Goal: Information Seeking & Learning: Check status

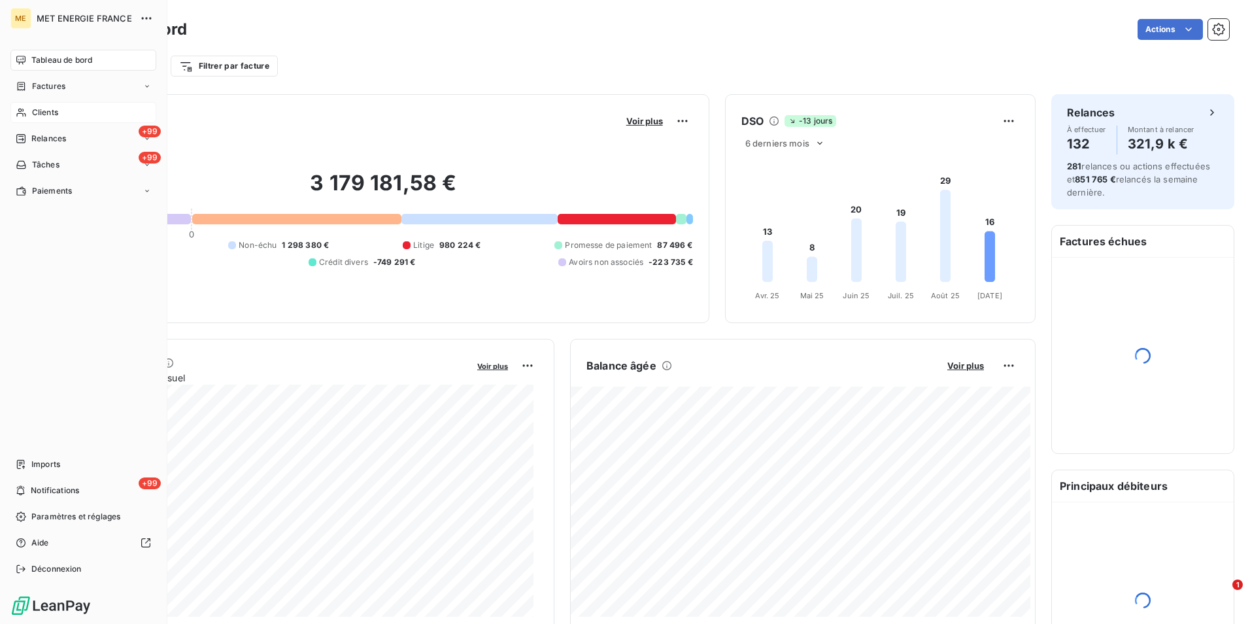
click at [35, 112] on span "Clients" at bounding box center [45, 113] width 26 height 12
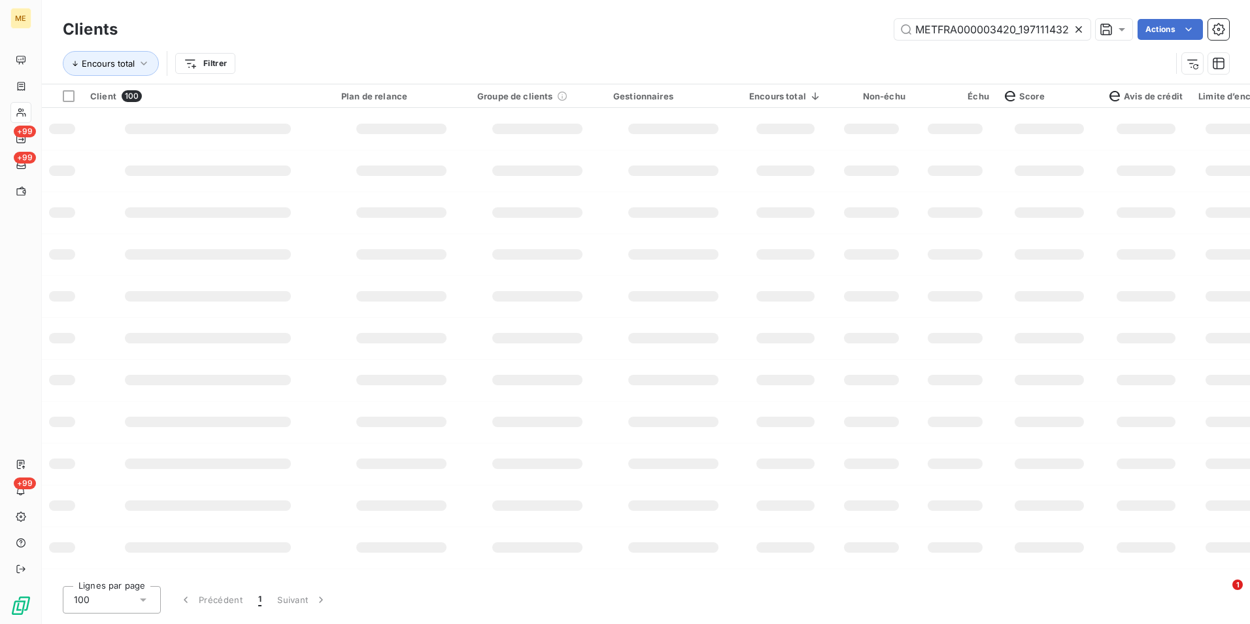
scroll to position [0, 31]
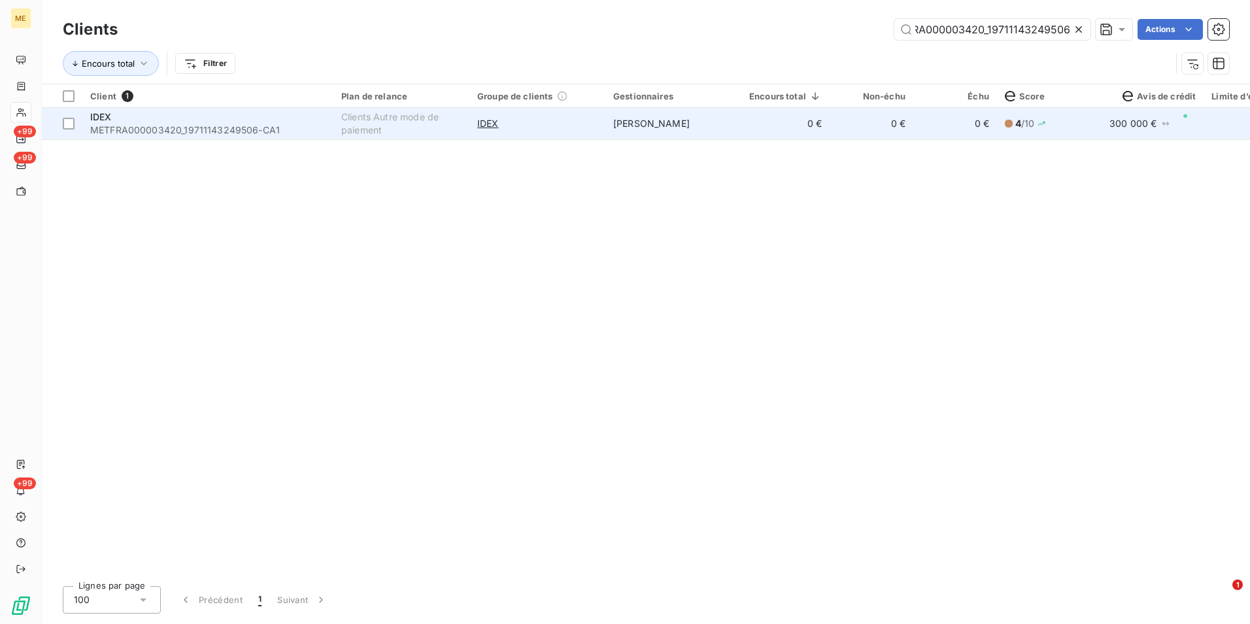
type input "METFRA000003420_19711143249506"
click at [654, 129] on td "[PERSON_NAME]" at bounding box center [673, 123] width 136 height 31
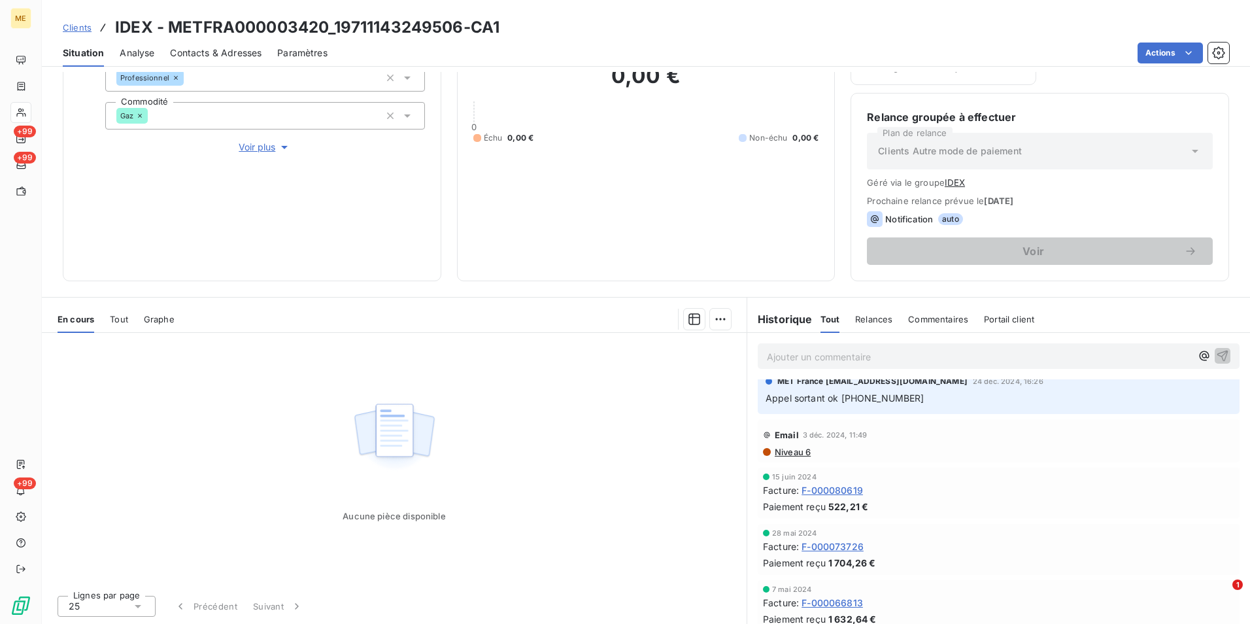
scroll to position [458, 0]
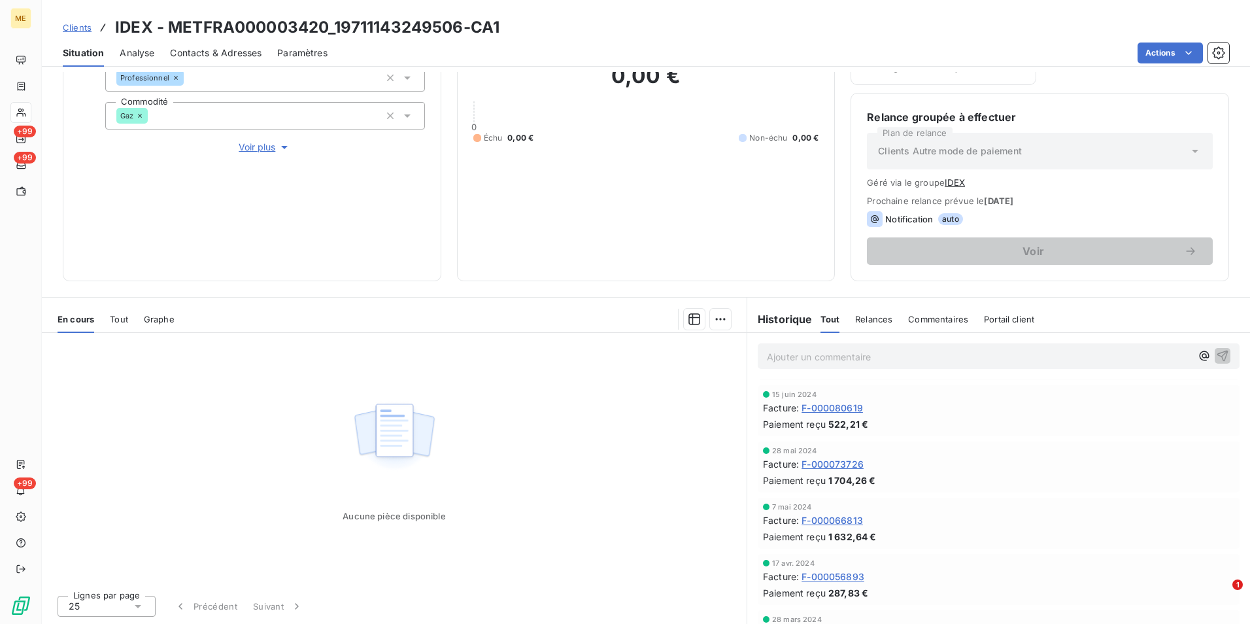
click at [80, 23] on span "Clients" at bounding box center [77, 27] width 29 height 10
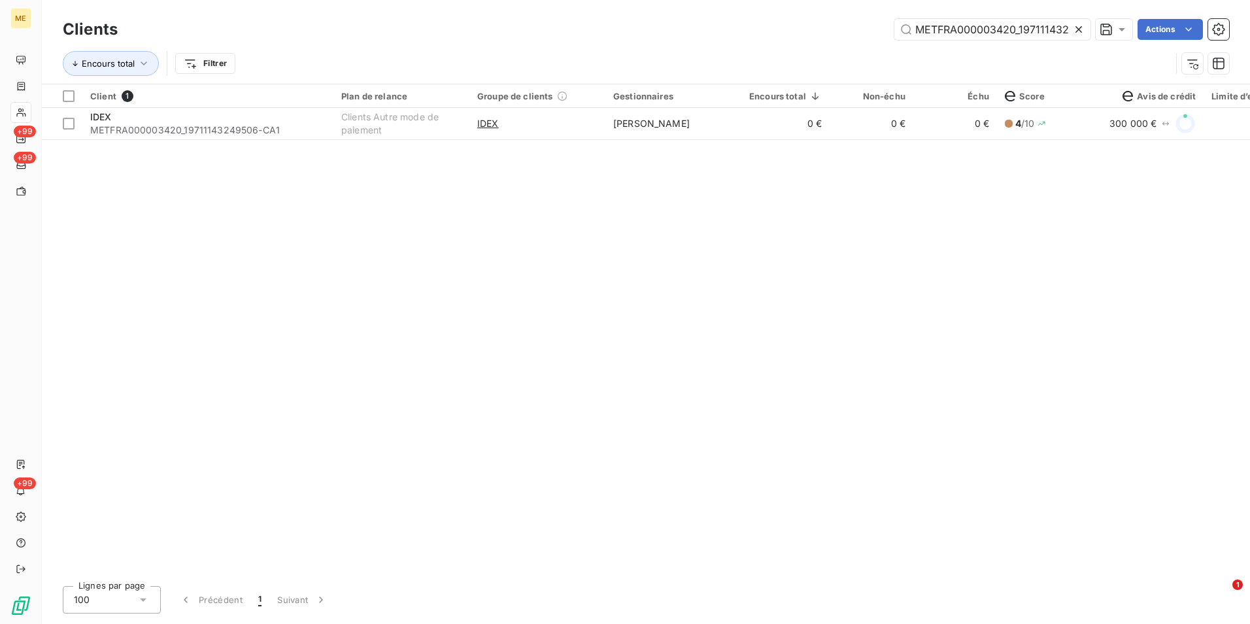
click at [1074, 31] on icon at bounding box center [1078, 29] width 13 height 13
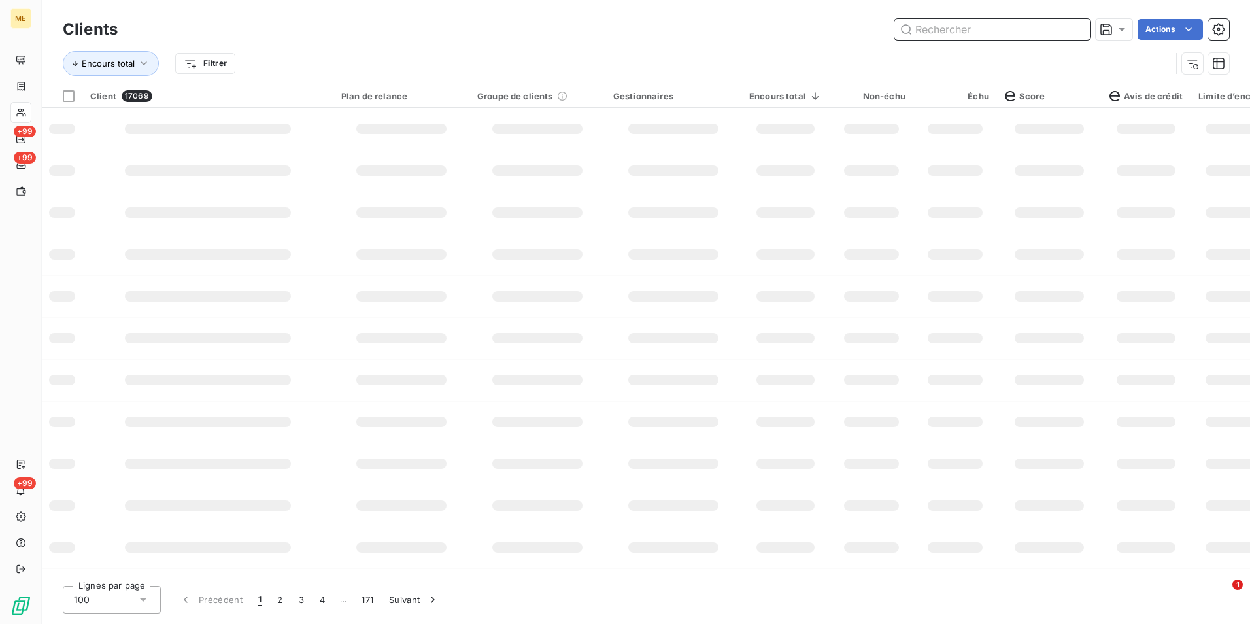
click at [1070, 27] on input "text" at bounding box center [992, 29] width 196 height 21
paste input "METFRA000001647_GI017363-CA1"
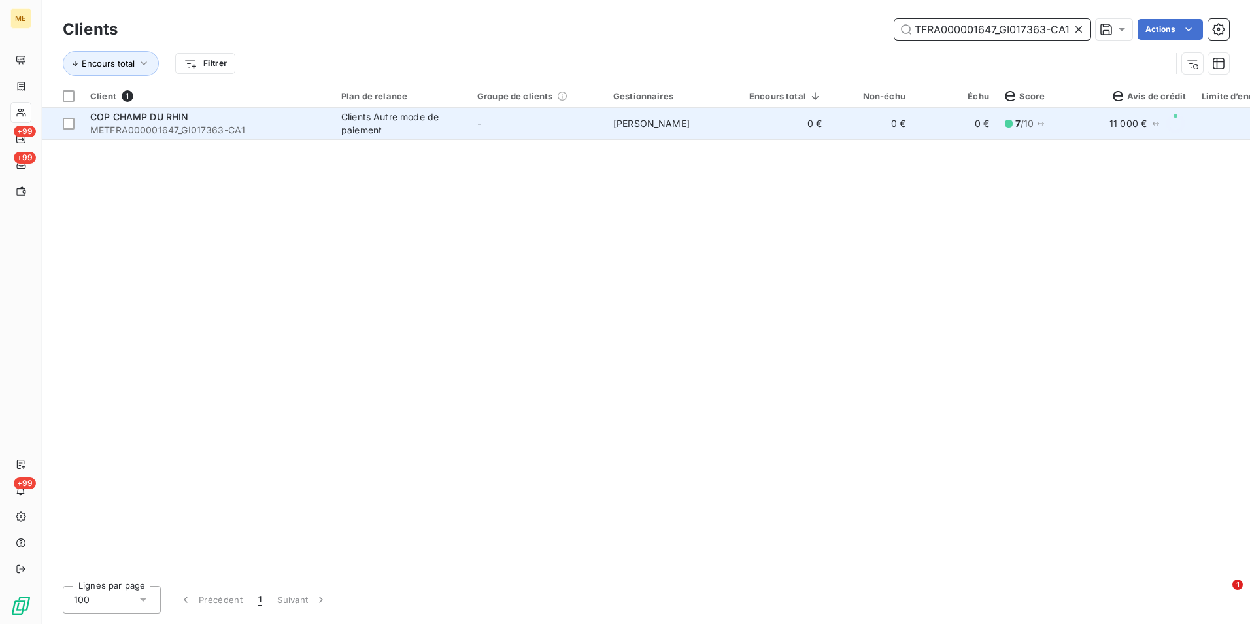
type input "METFRA000001647_GI017363-CA1"
click at [767, 129] on td "0 €" at bounding box center [785, 123] width 88 height 31
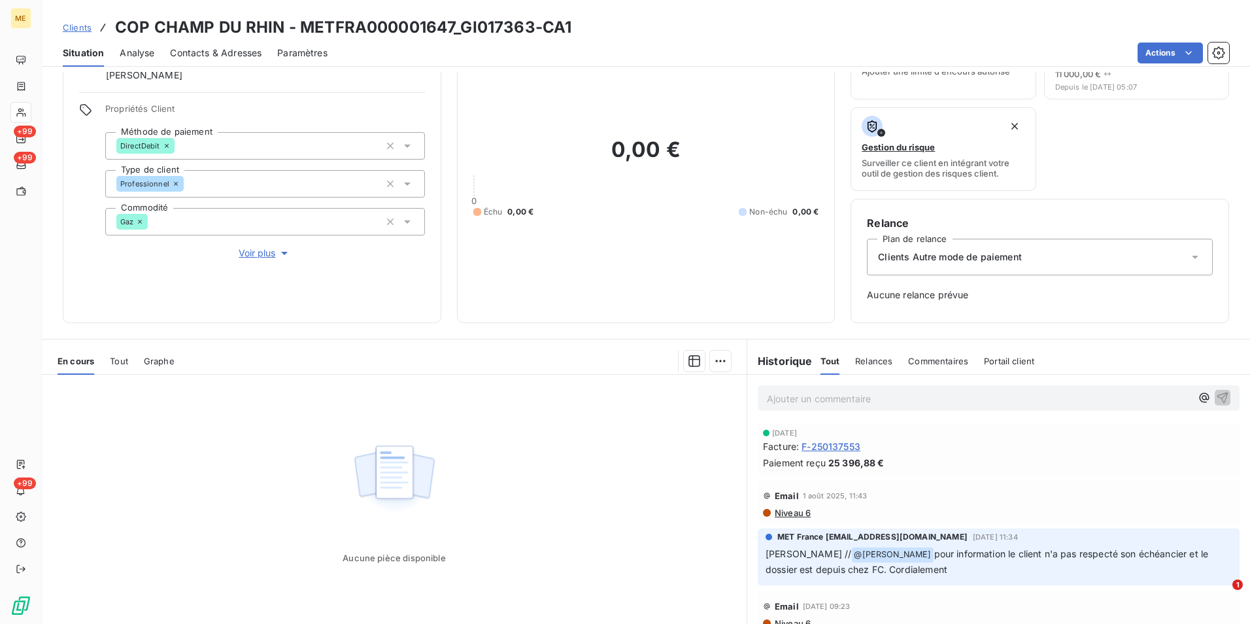
click at [80, 27] on span "Clients" at bounding box center [77, 27] width 29 height 10
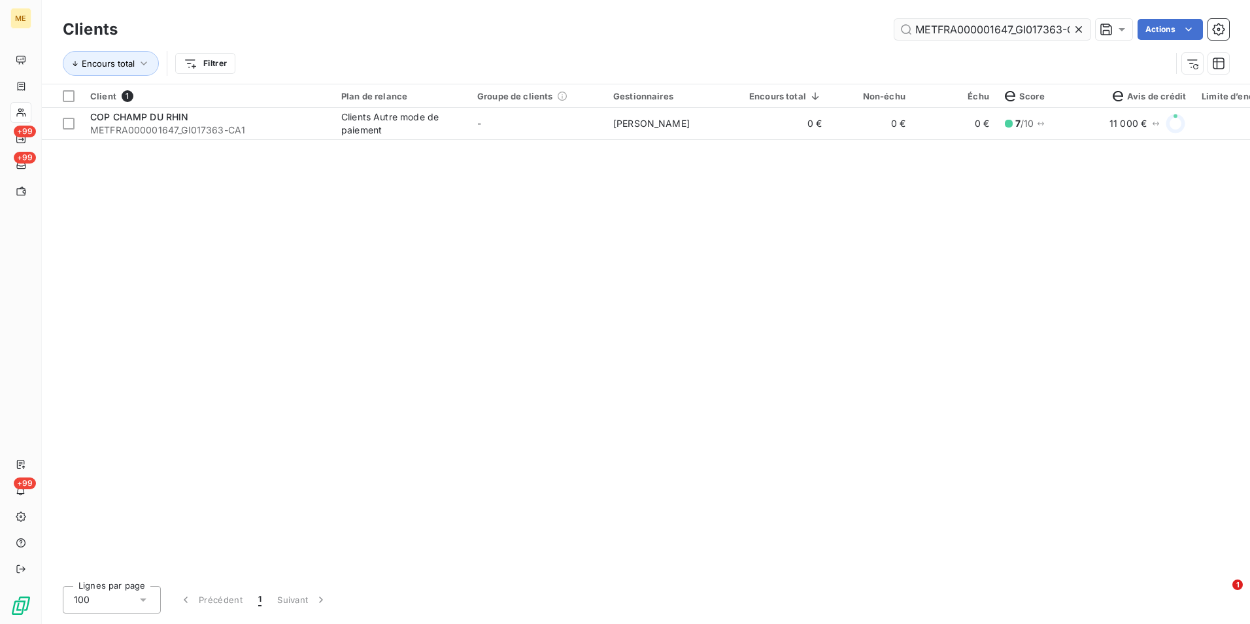
click at [1074, 33] on icon at bounding box center [1078, 29] width 13 height 13
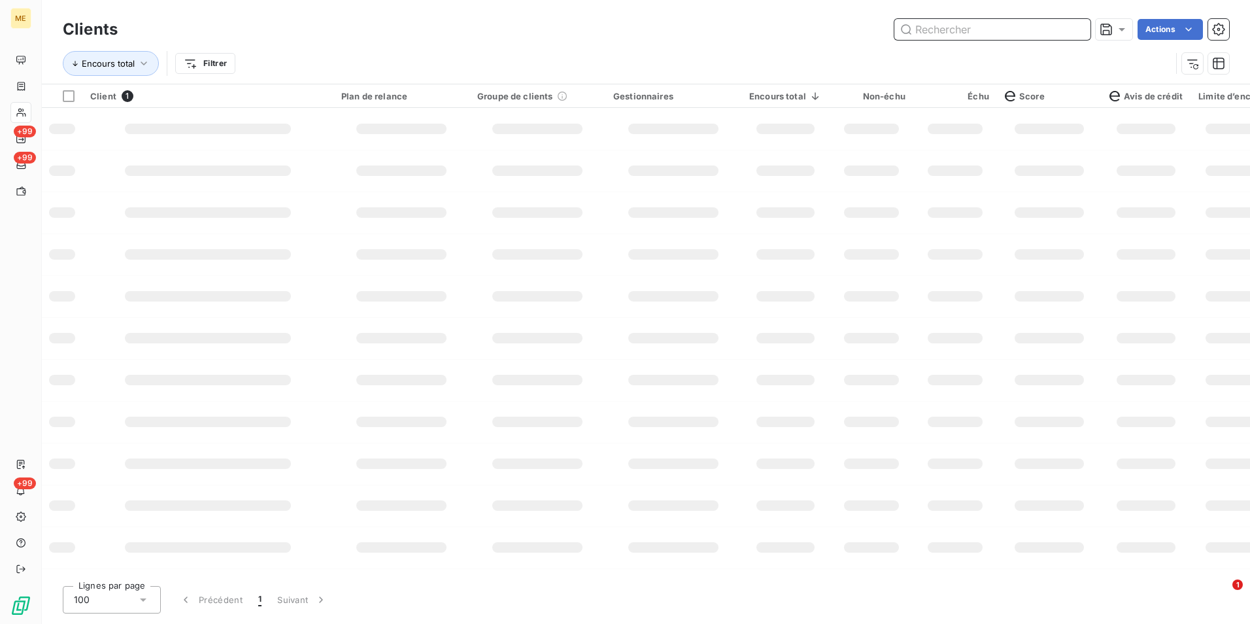
click at [1069, 27] on input "text" at bounding box center [992, 29] width 196 height 21
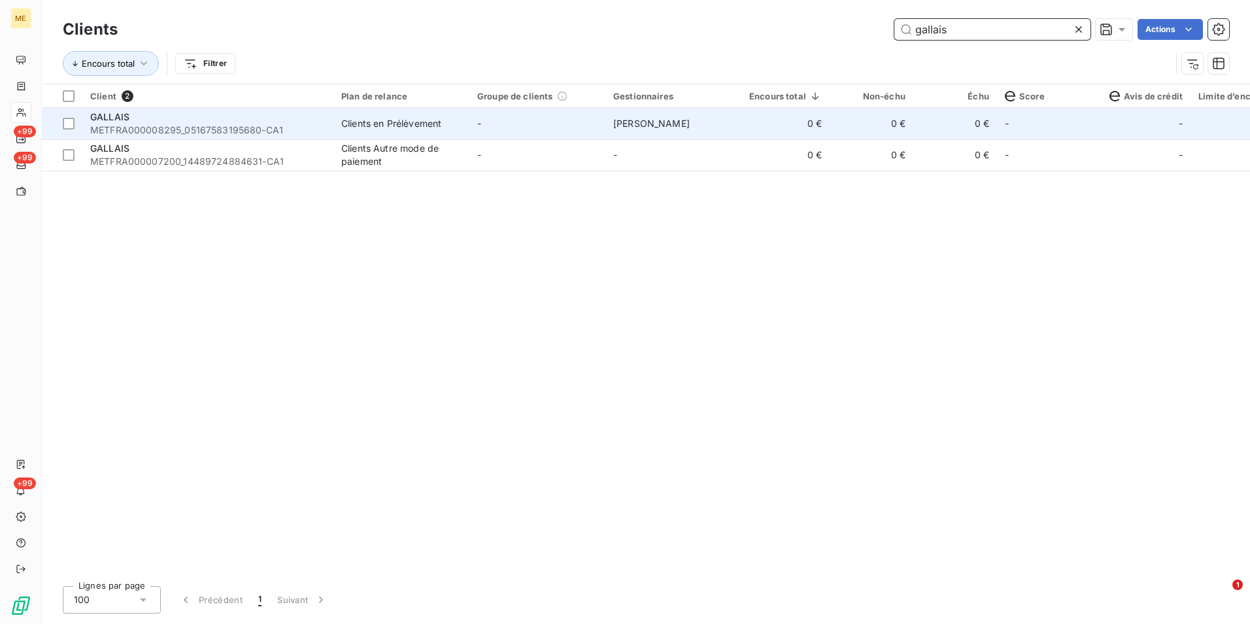
type input "gallais"
click at [463, 120] on td "Clients en Prélèvement" at bounding box center [401, 123] width 136 height 31
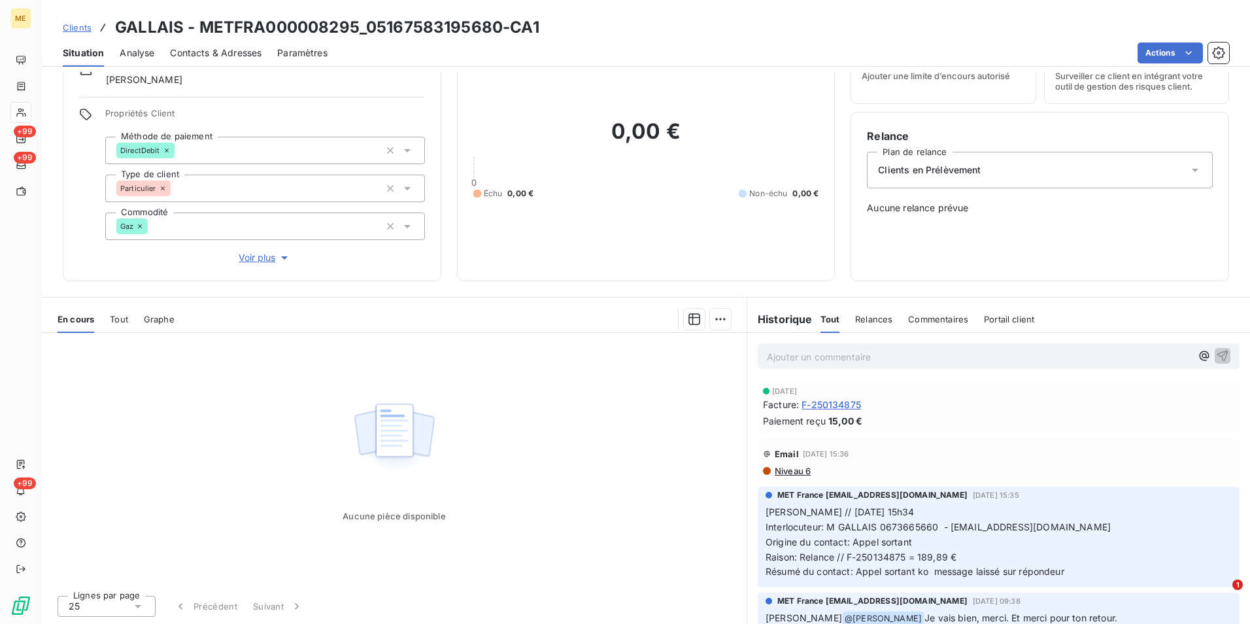
click at [118, 321] on span "Tout" at bounding box center [119, 319] width 18 height 10
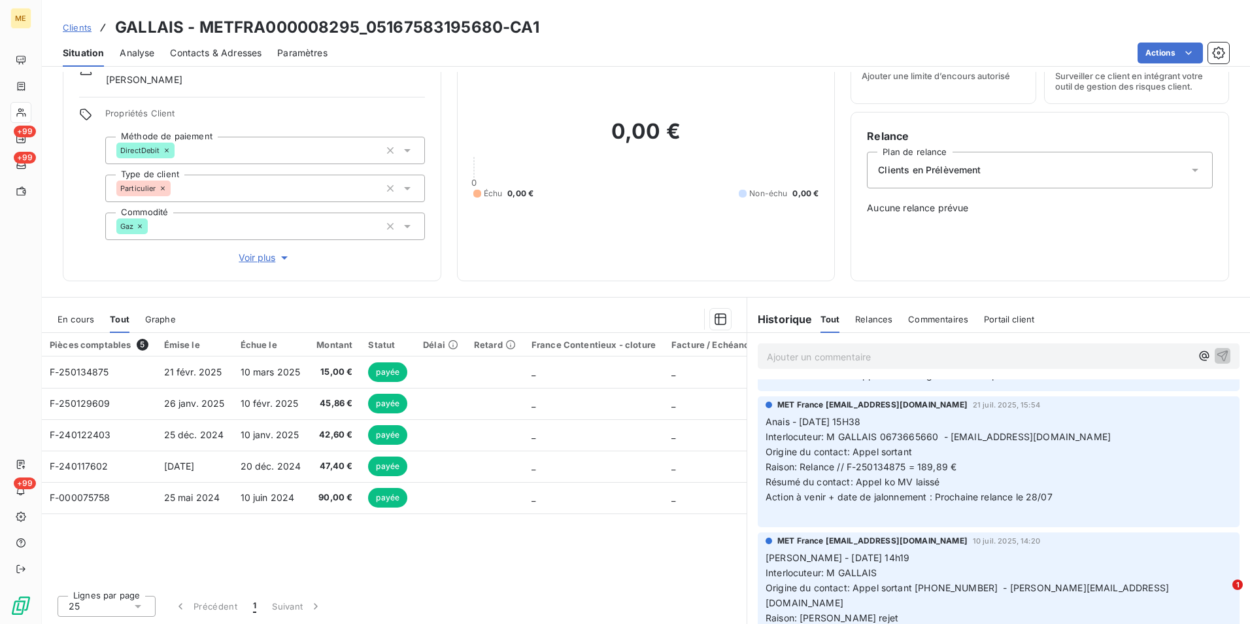
scroll to position [588, 0]
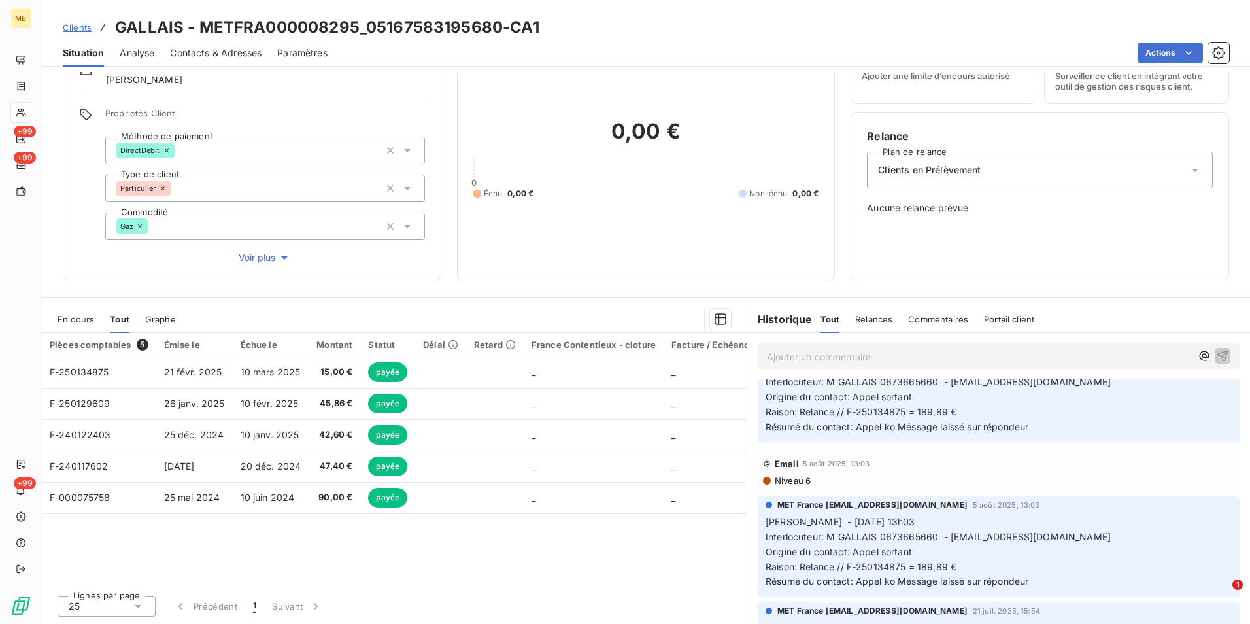
click at [83, 27] on span "Clients" at bounding box center [77, 27] width 29 height 10
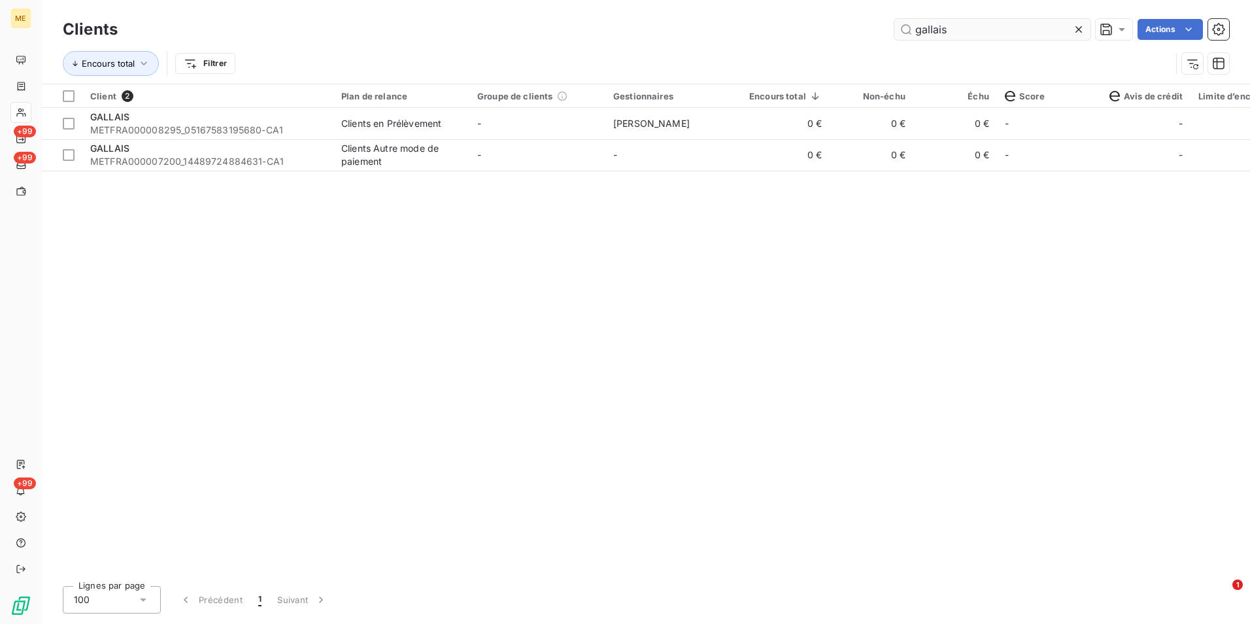
drag, startPoint x: 1082, startPoint y: 32, endPoint x: 1062, endPoint y: 25, distance: 20.7
click at [1079, 32] on icon at bounding box center [1078, 29] width 13 height 13
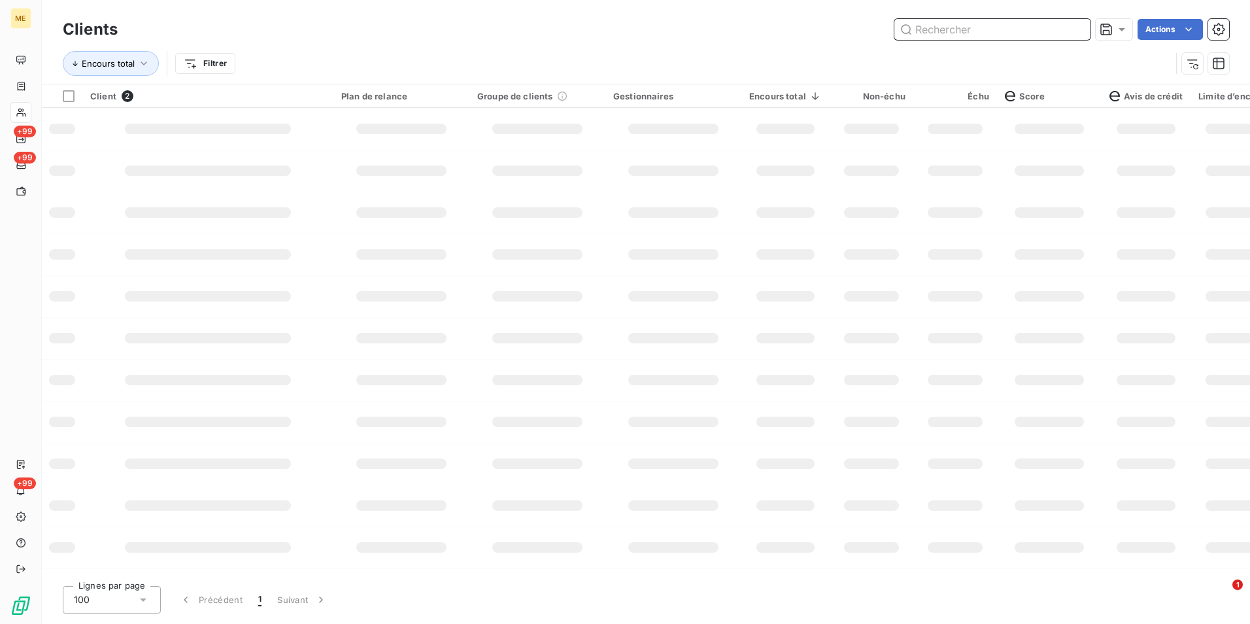
click at [1062, 25] on input "text" at bounding box center [992, 29] width 196 height 21
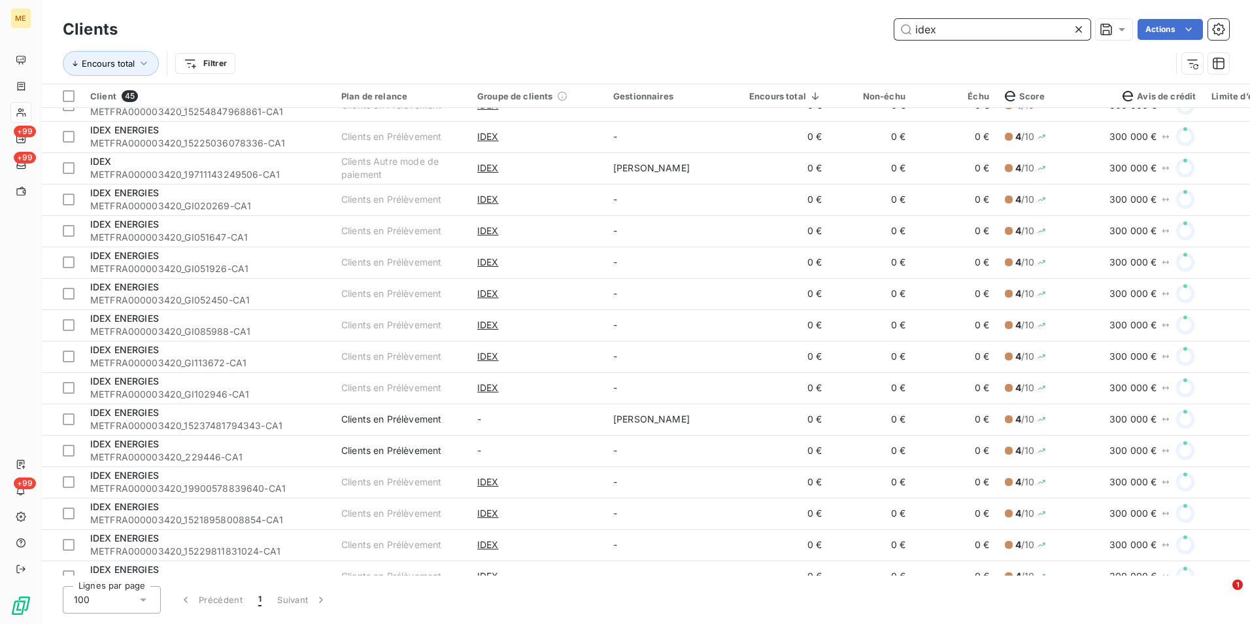
scroll to position [458, 0]
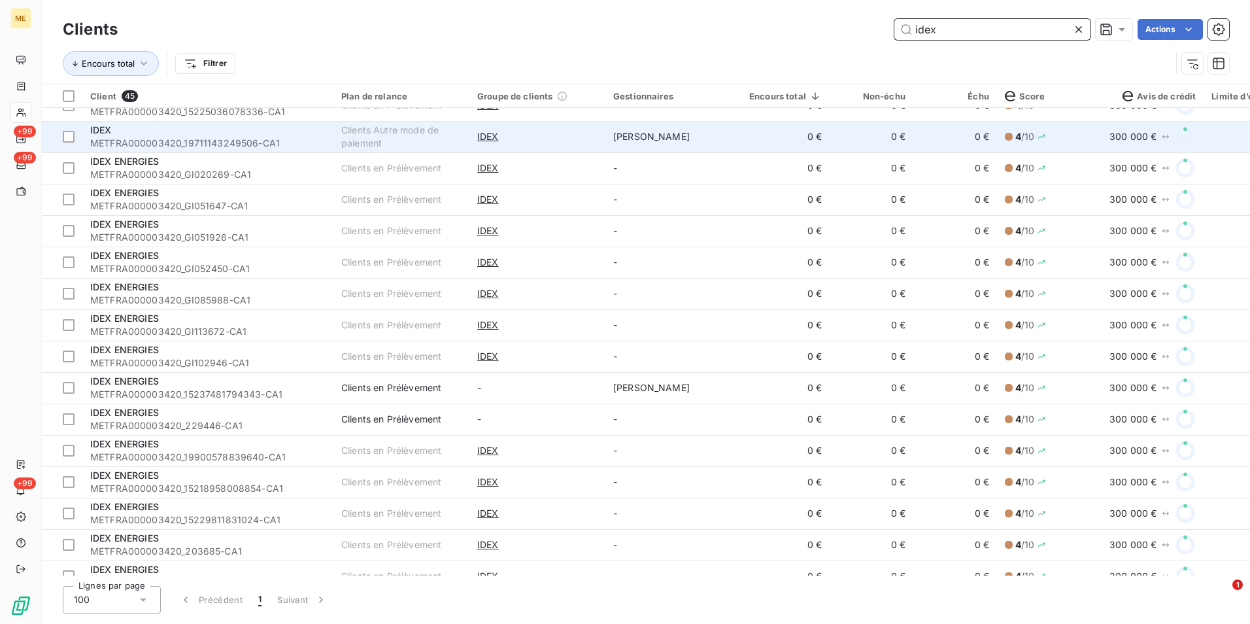
type input "idex"
click at [312, 135] on div "IDEX" at bounding box center [207, 130] width 235 height 13
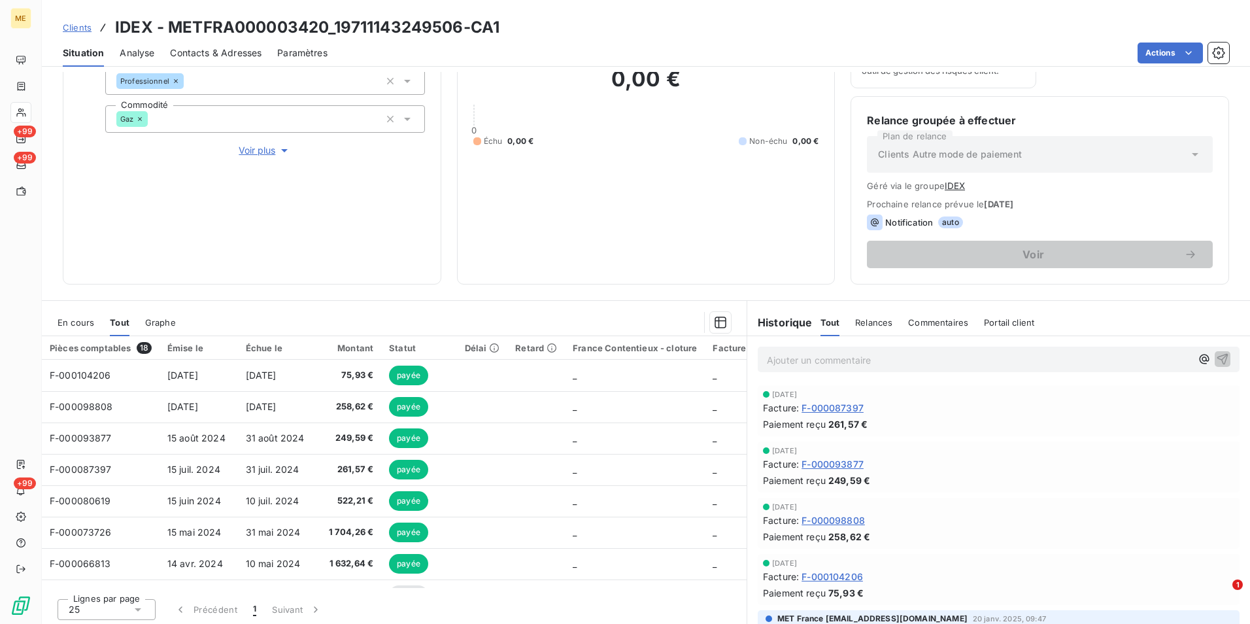
scroll to position [170, 0]
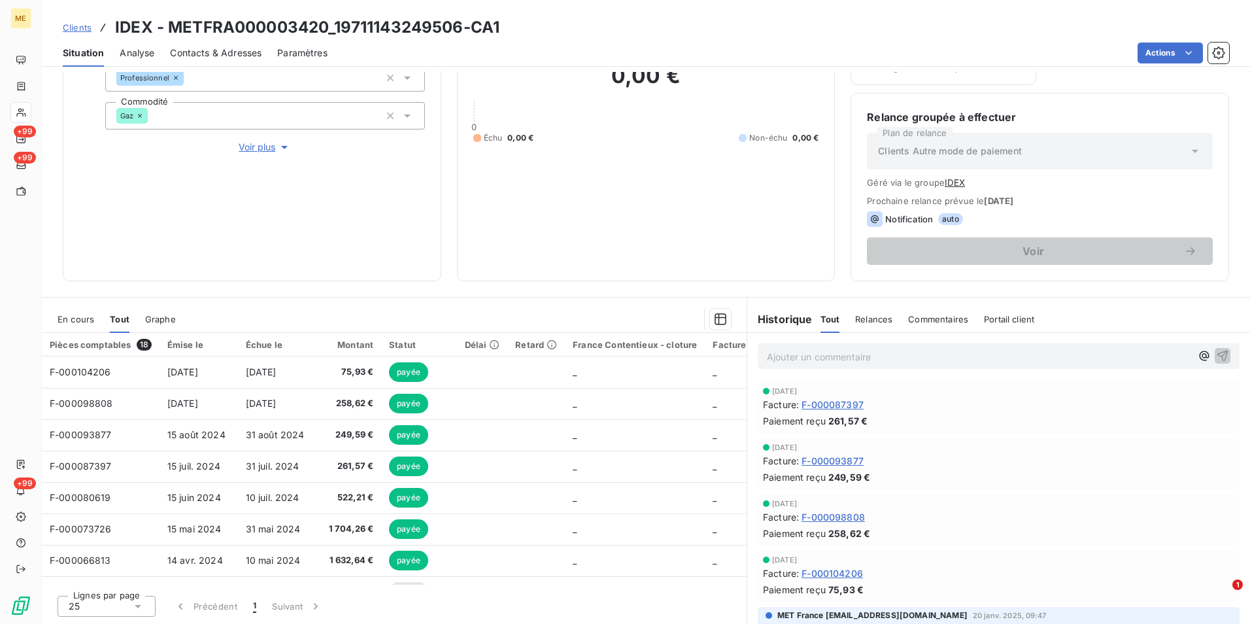
click at [85, 26] on span "Clients" at bounding box center [77, 27] width 29 height 10
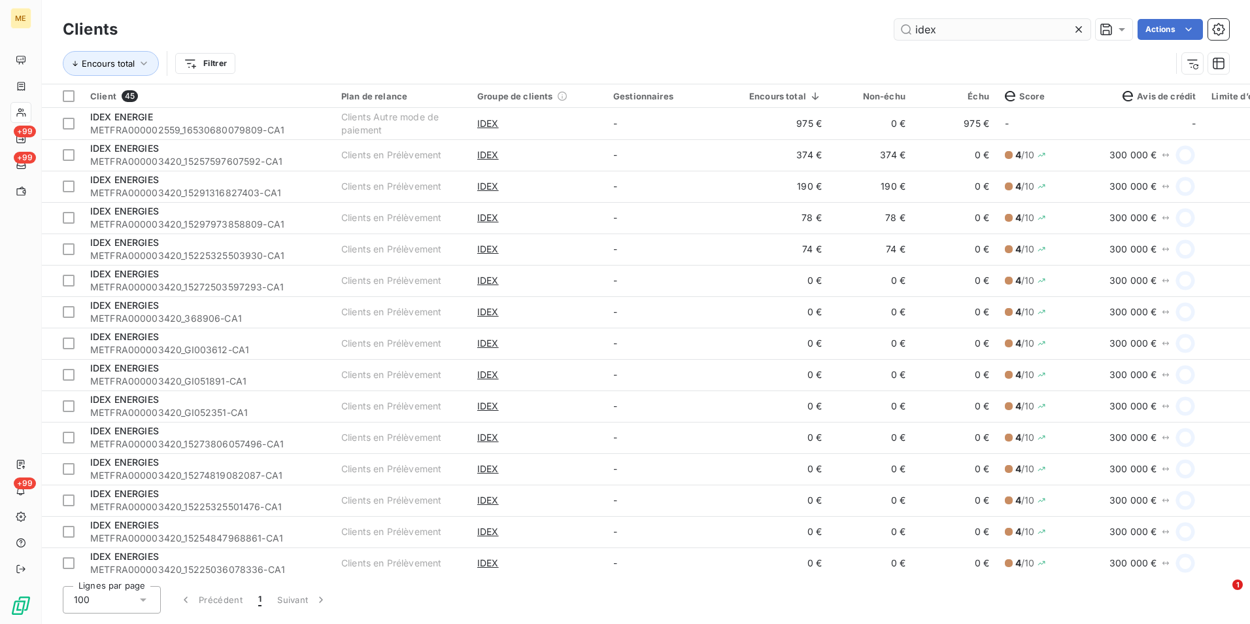
click at [1079, 29] on icon at bounding box center [1078, 29] width 7 height 7
click at [1074, 27] on input "idex" at bounding box center [992, 29] width 196 height 21
paste input "METFRA000003420_15237481794343-CA1"
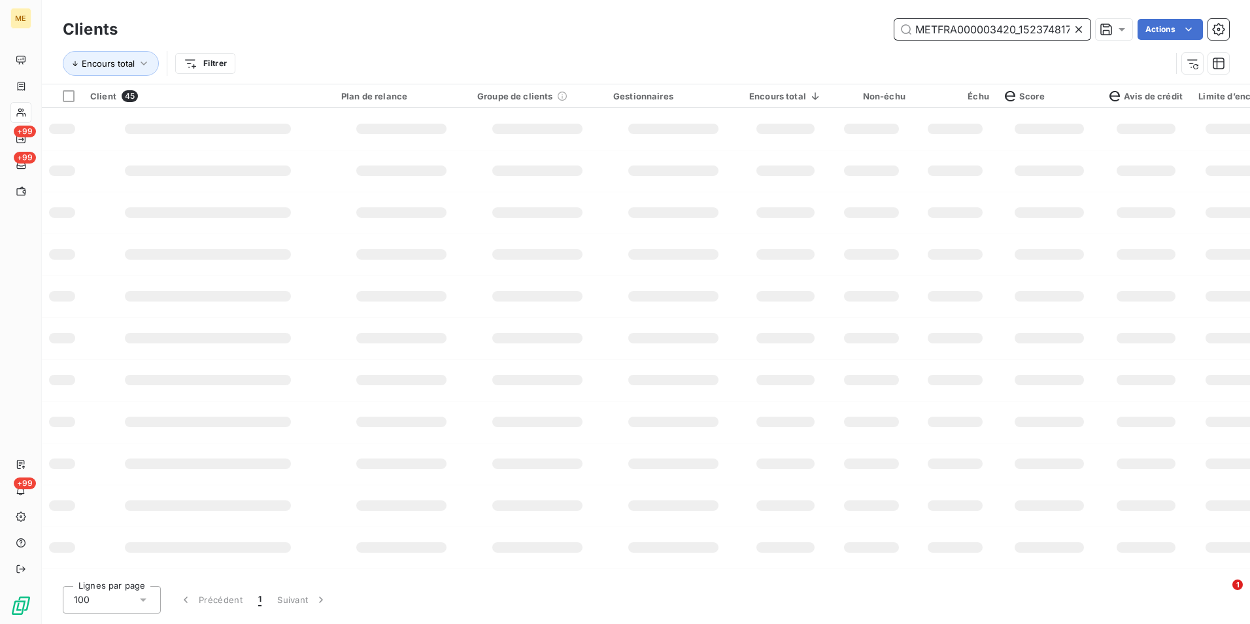
scroll to position [0, 59]
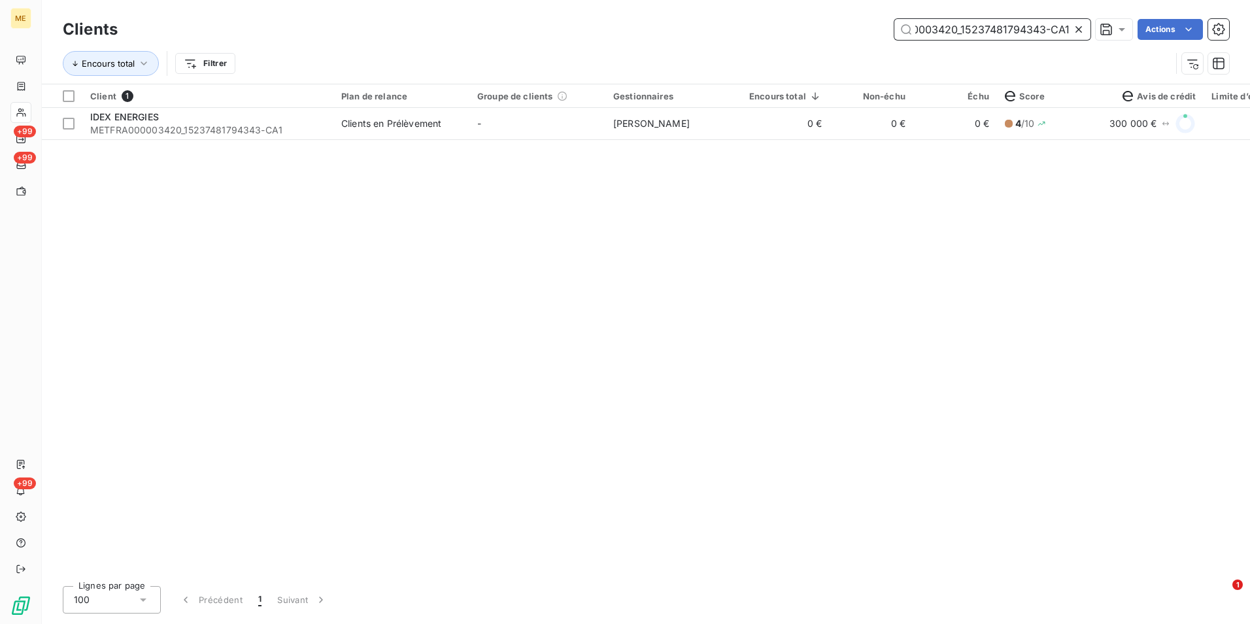
type input "METFRA000003420_15237481794343-CA1"
click at [542, 144] on div "Client 1 Plan de relance Groupe de clients Gestionnaires Encours total Non-échu…" at bounding box center [646, 329] width 1208 height 491
click at [522, 95] on span "Groupe de clients" at bounding box center [515, 96] width 76 height 10
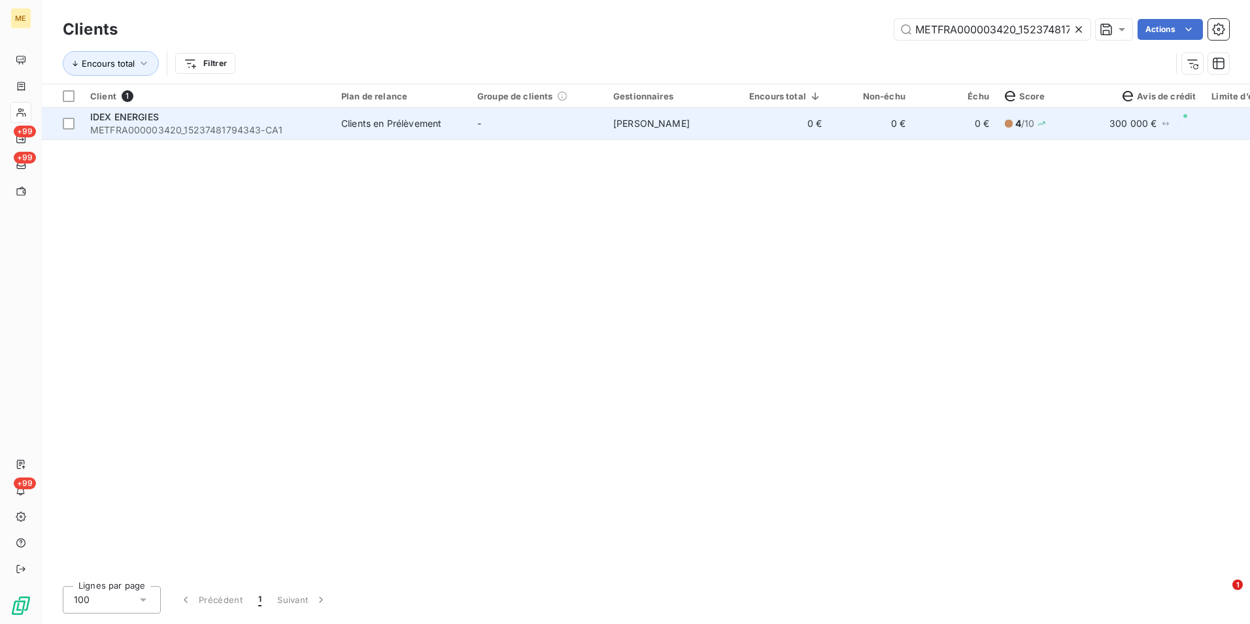
click at [511, 125] on td "-" at bounding box center [537, 123] width 136 height 31
